Goal: Find specific page/section: Find specific page/section

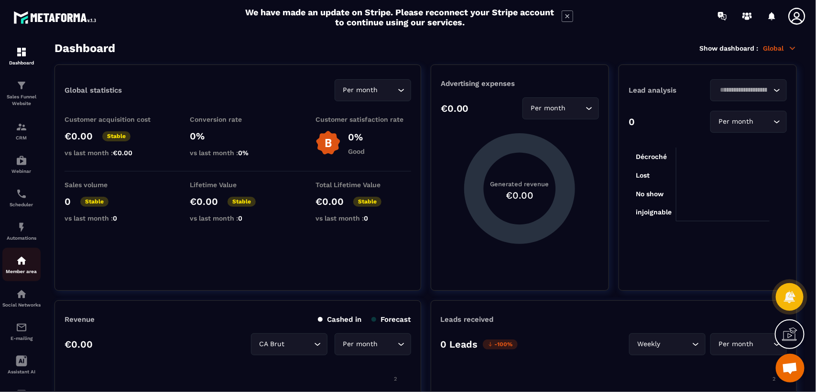
click at [22, 264] on img at bounding box center [21, 260] width 11 height 11
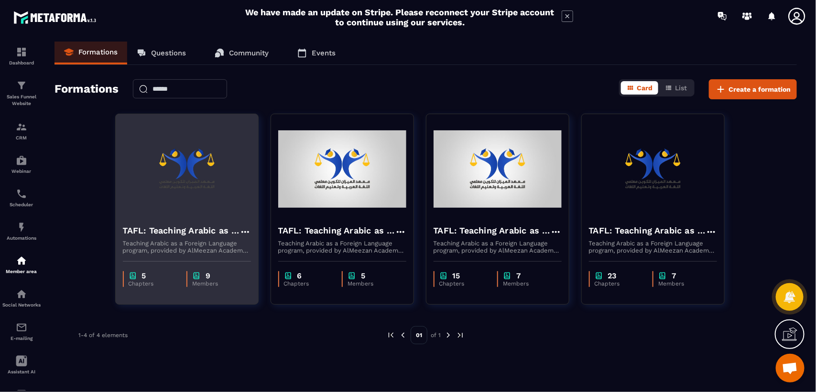
click at [220, 199] on img at bounding box center [187, 169] width 128 height 96
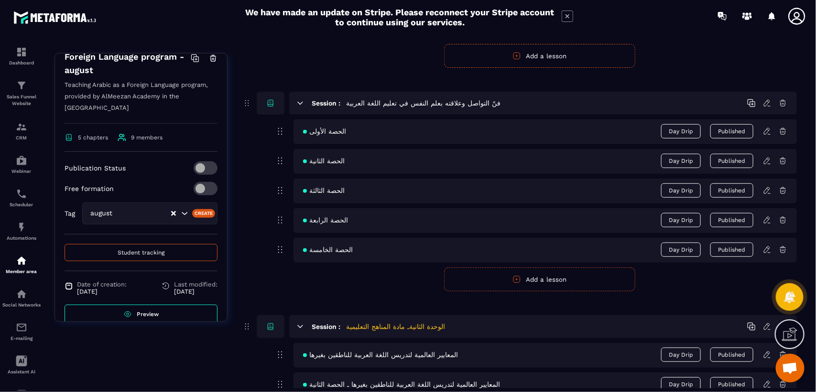
scroll to position [171, 0]
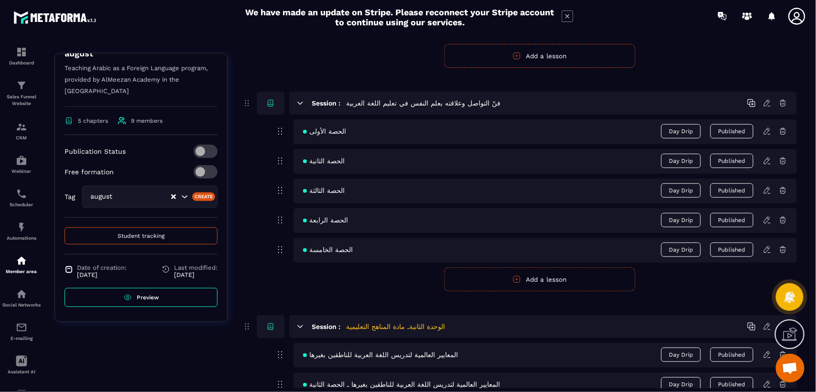
click at [145, 301] on span "Preview" at bounding box center [148, 297] width 22 height 7
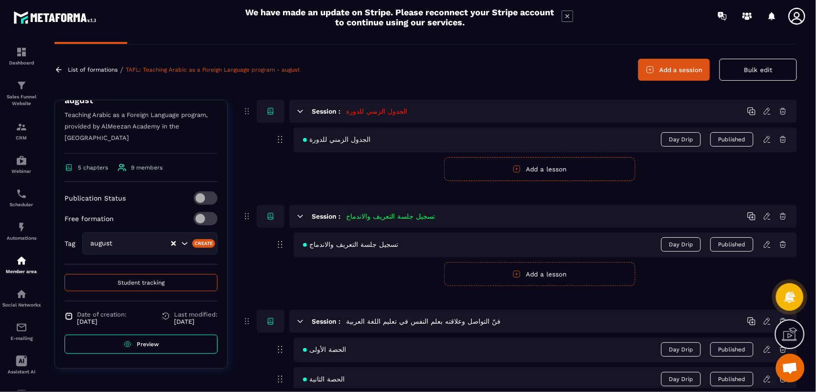
scroll to position [0, 0]
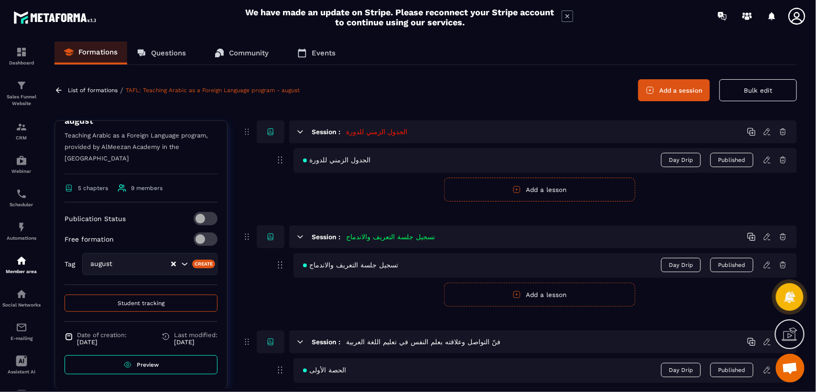
click at [362, 134] on h5 "الجدول الزمني للدورة" at bounding box center [376, 132] width 61 height 10
click at [139, 366] on span "Preview" at bounding box center [148, 365] width 22 height 7
